Goal: Use online tool/utility: Utilize a website feature to perform a specific function

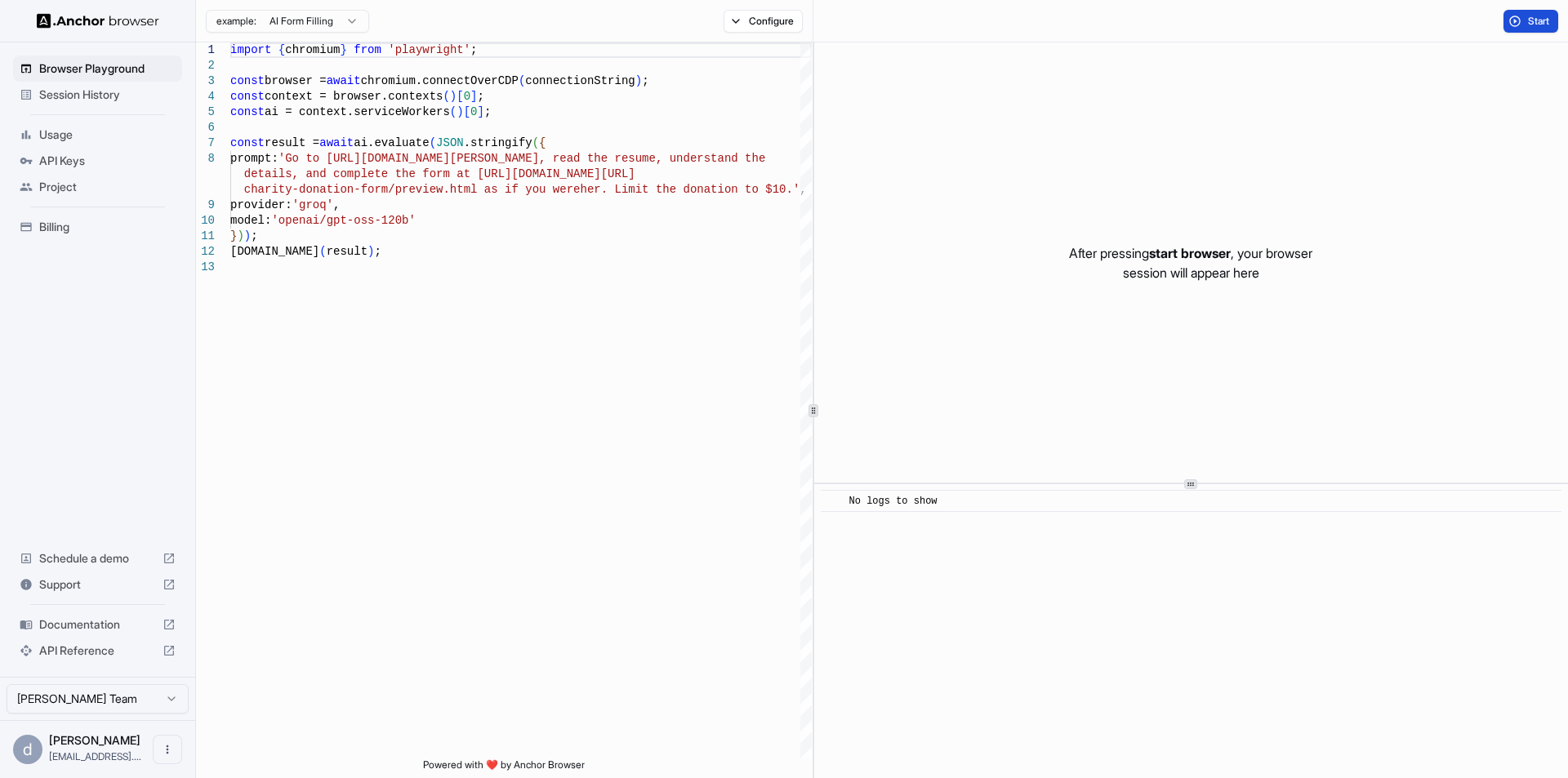
click at [1520, 23] on button "Start" at bounding box center [1530, 21] width 55 height 22
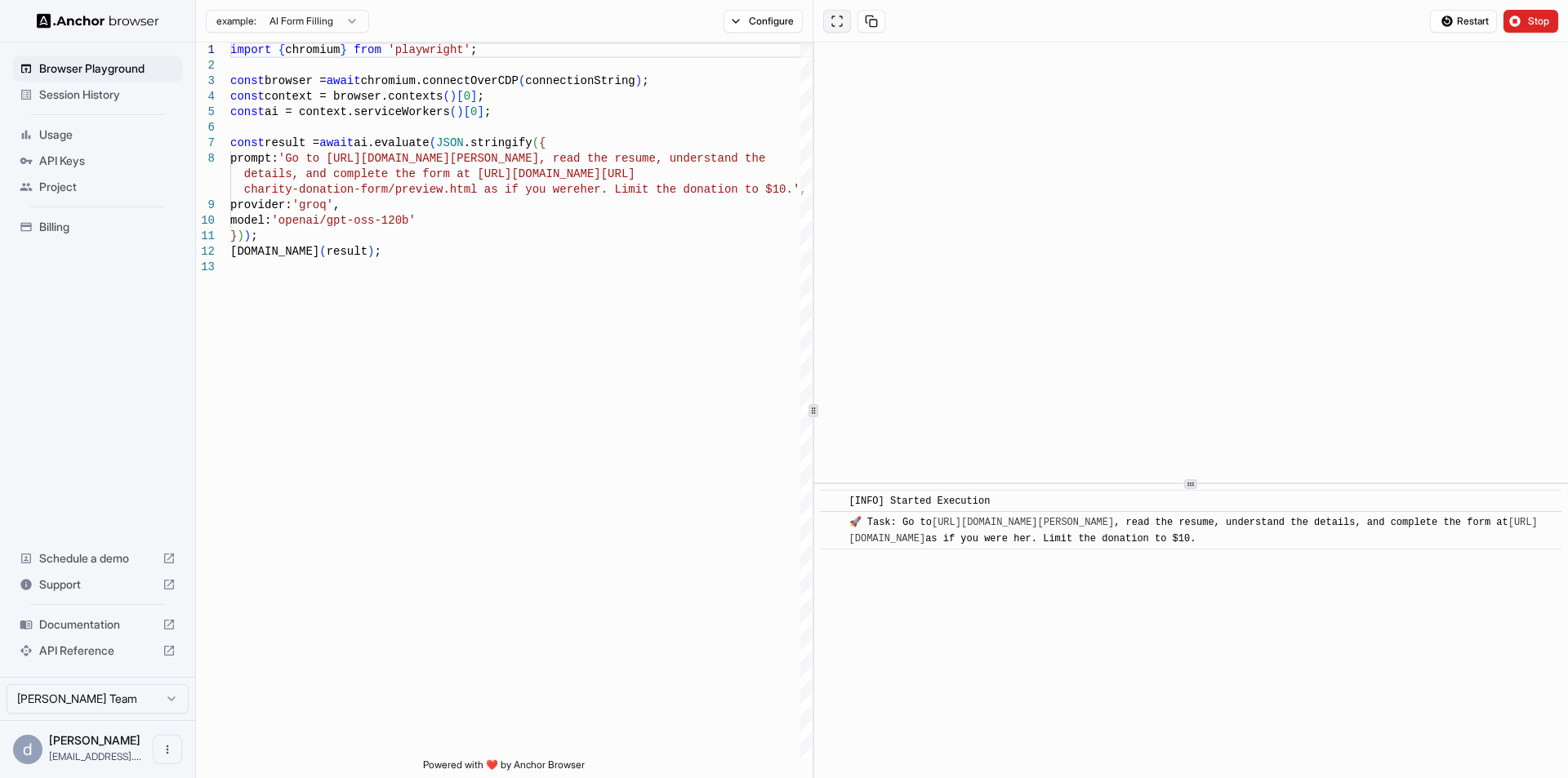
click at [839, 27] on button at bounding box center [837, 21] width 28 height 22
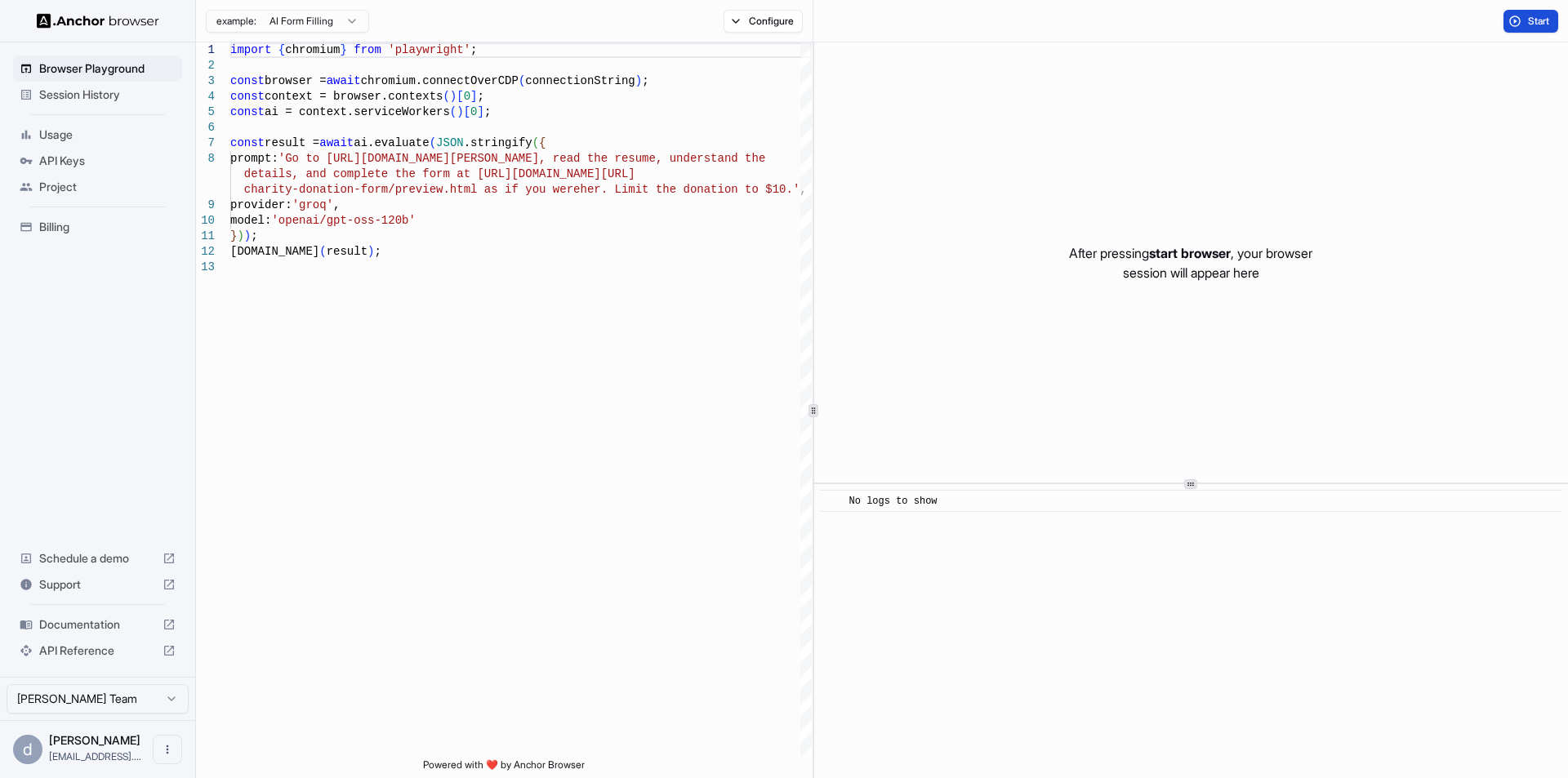
click at [1534, 12] on button "Start" at bounding box center [1530, 21] width 55 height 22
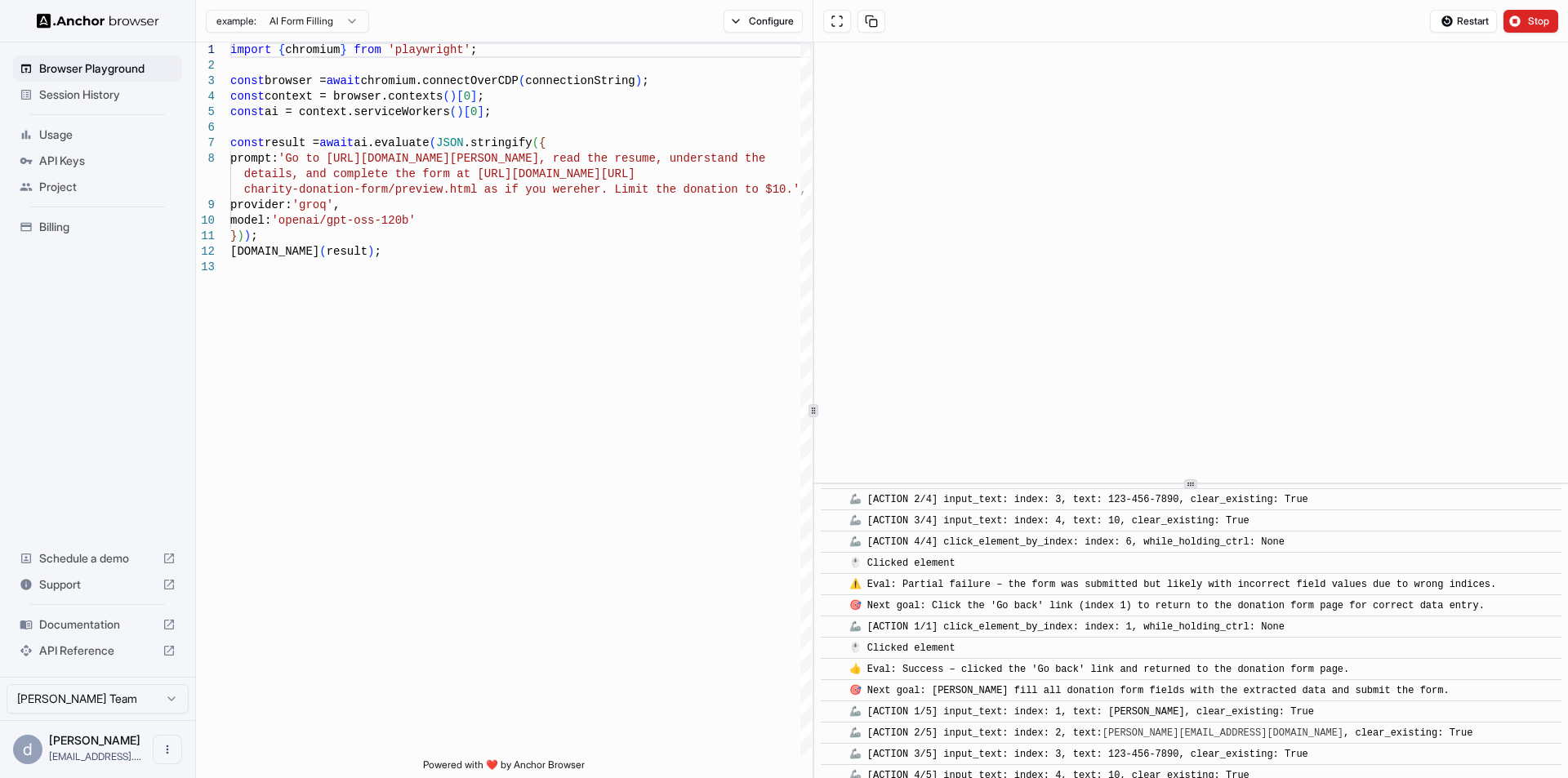
scroll to position [961, 0]
